Goal: Find specific page/section: Find specific page/section

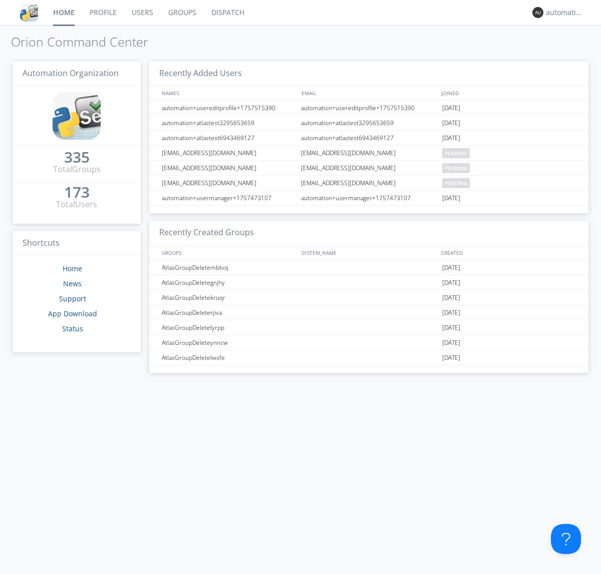
click at [227, 13] on link "Dispatch" at bounding box center [228, 12] width 48 height 25
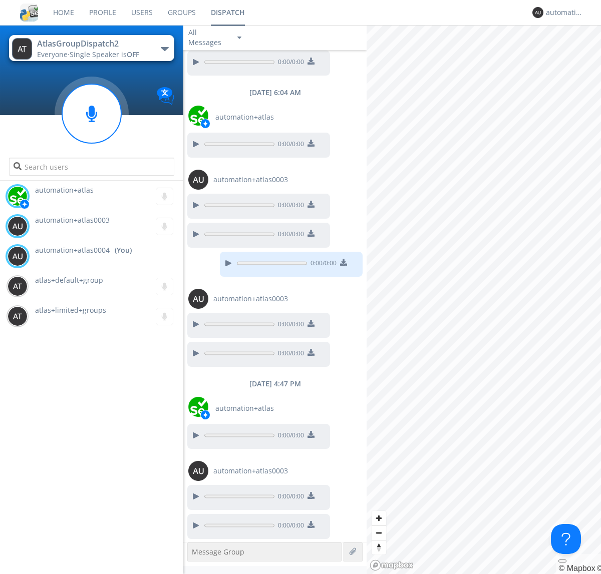
scroll to position [605, 0]
click at [164, 49] on div "button" at bounding box center [165, 49] width 8 height 4
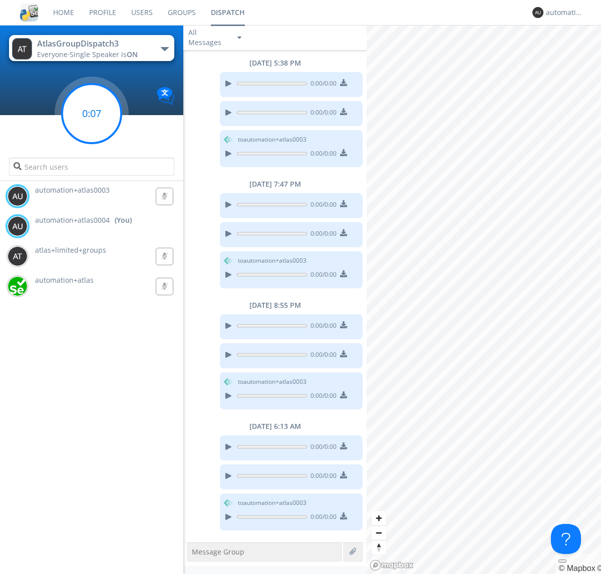
scroll to position [44, 0]
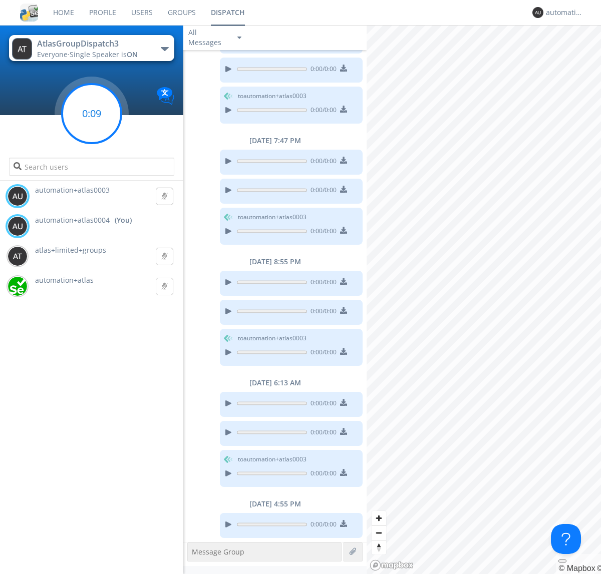
click at [92, 114] on g at bounding box center [91, 113] width 59 height 59
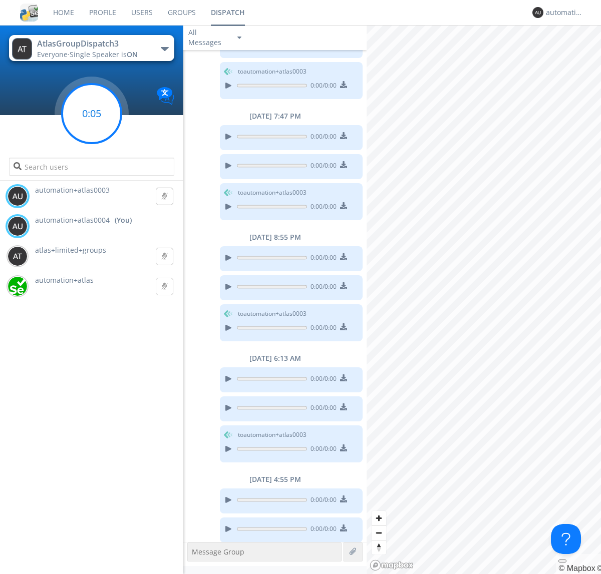
scroll to position [73, 0]
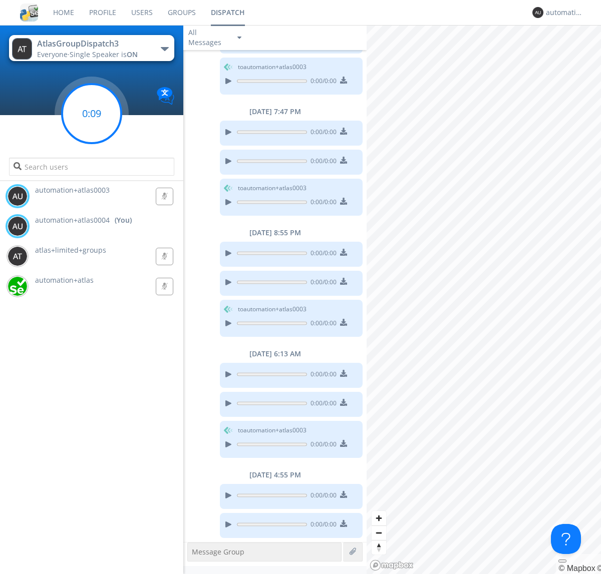
click at [92, 114] on g at bounding box center [91, 113] width 59 height 59
click at [562, 13] on div "automation+atlas0004" at bounding box center [565, 13] width 38 height 10
